Goal: Task Accomplishment & Management: Use online tool/utility

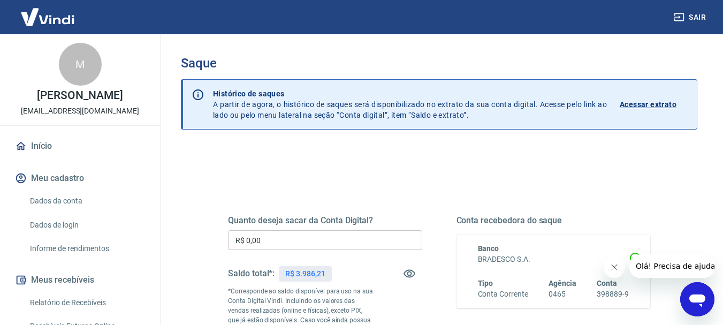
click at [334, 241] on input "R$ 0,00" at bounding box center [325, 240] width 194 height 20
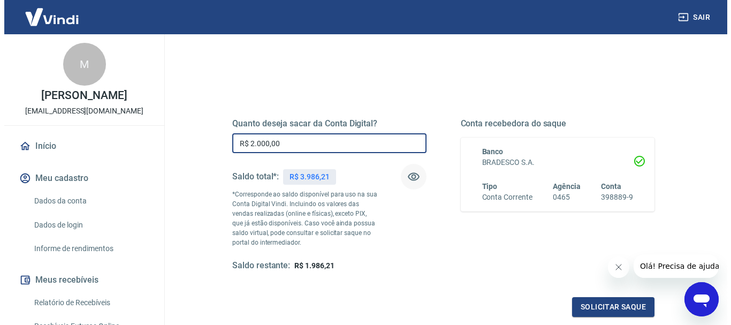
scroll to position [107, 0]
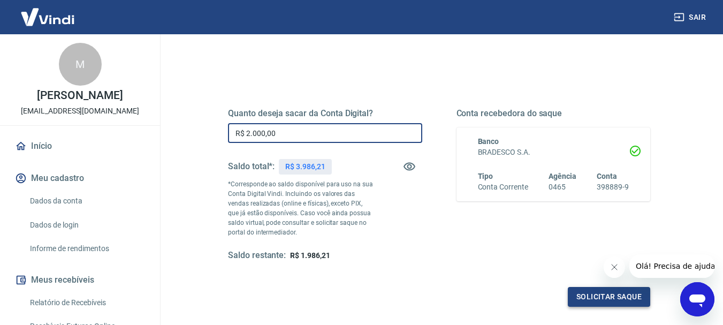
type input "R$ 2.000,00"
click at [596, 296] on button "Solicitar saque" at bounding box center [609, 297] width 82 height 20
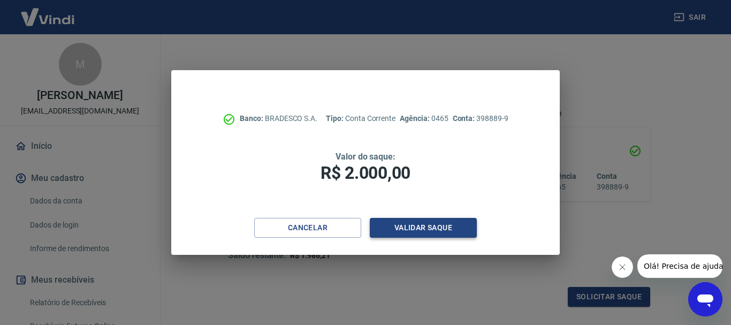
click at [418, 226] on button "Validar saque" at bounding box center [423, 228] width 107 height 20
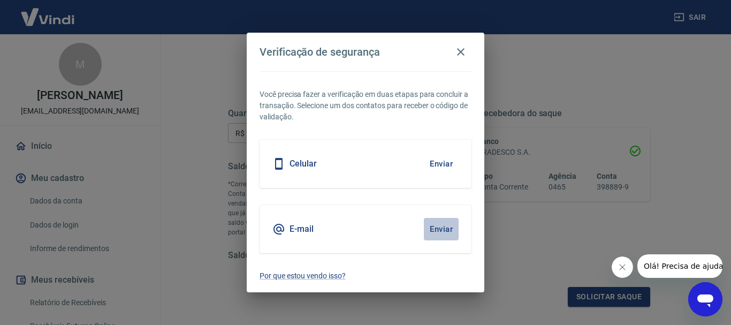
click at [436, 230] on button "Enviar" at bounding box center [441, 229] width 35 height 22
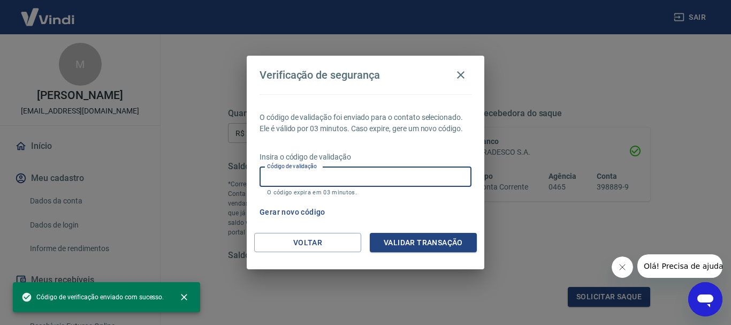
paste input "857816"
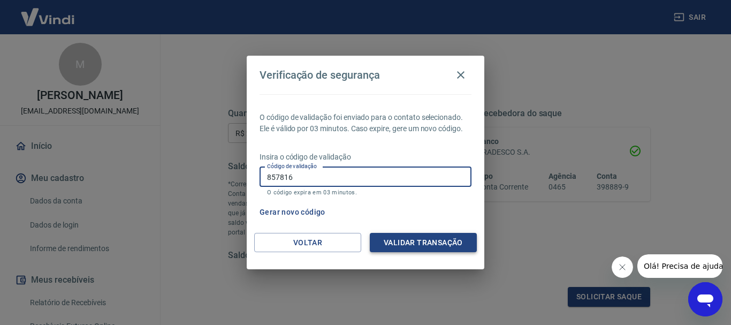
type input "857816"
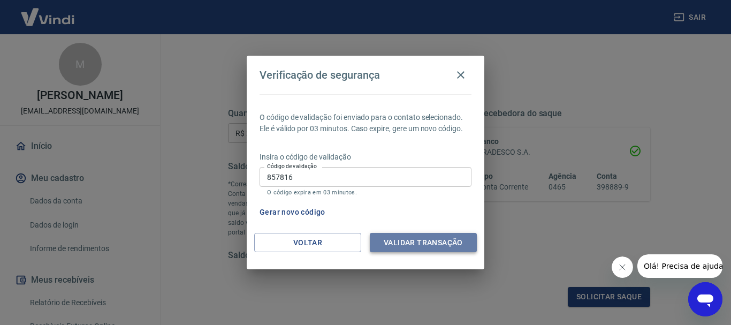
click at [398, 240] on button "Validar transação" at bounding box center [423, 243] width 107 height 20
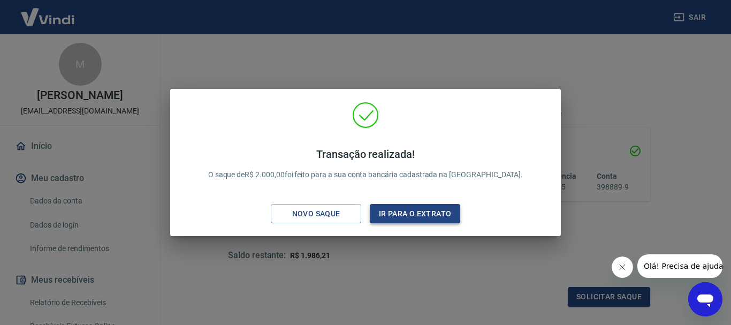
click at [424, 211] on button "Ir para o extrato" at bounding box center [415, 214] width 90 height 20
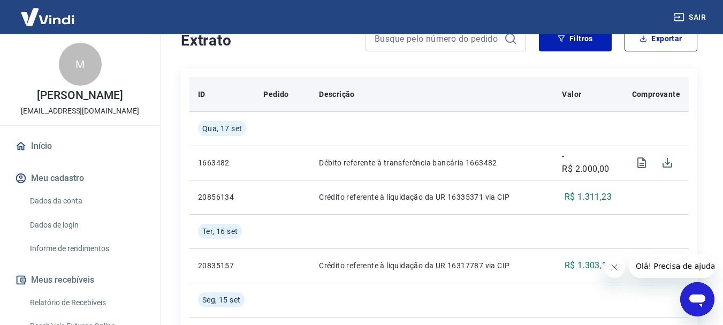
scroll to position [268, 0]
